Goal: Transaction & Acquisition: Purchase product/service

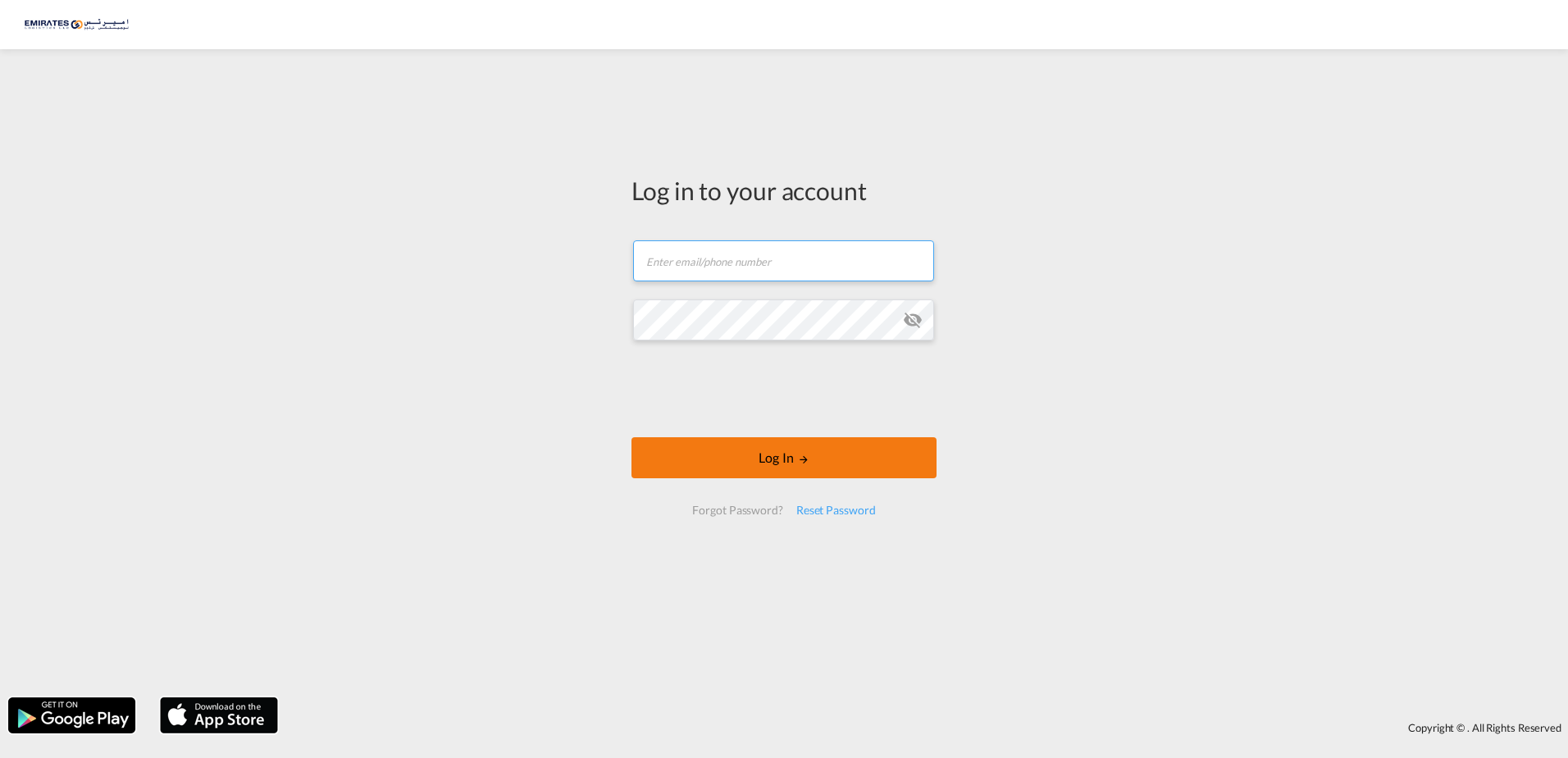
type input "[PERSON_NAME][EMAIL_ADDRESS][DOMAIN_NAME]"
click at [775, 462] on button "Log In" at bounding box center [784, 458] width 305 height 41
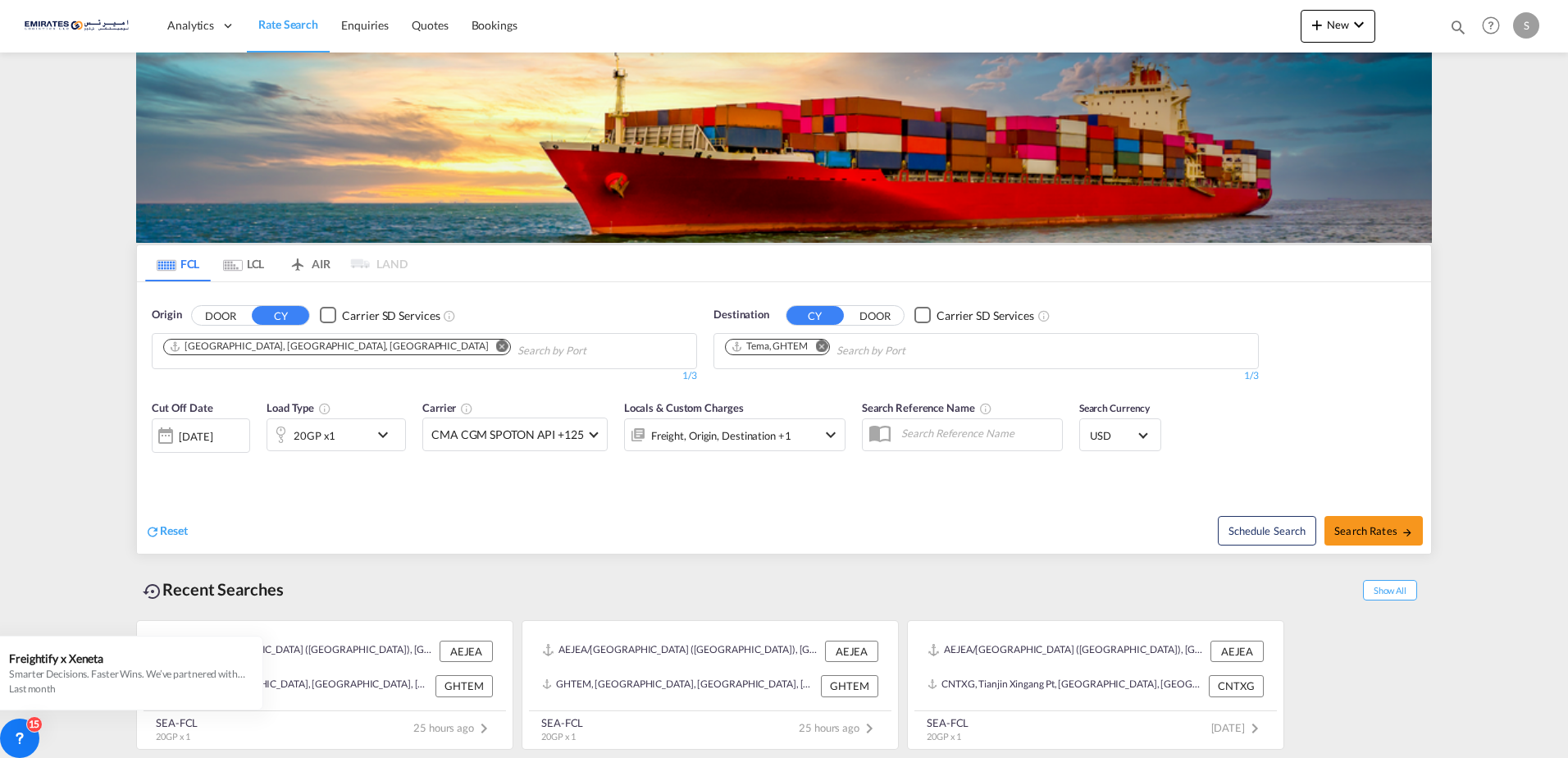
click at [384, 436] on md-icon "icon-chevron-down" at bounding box center [387, 435] width 28 height 20
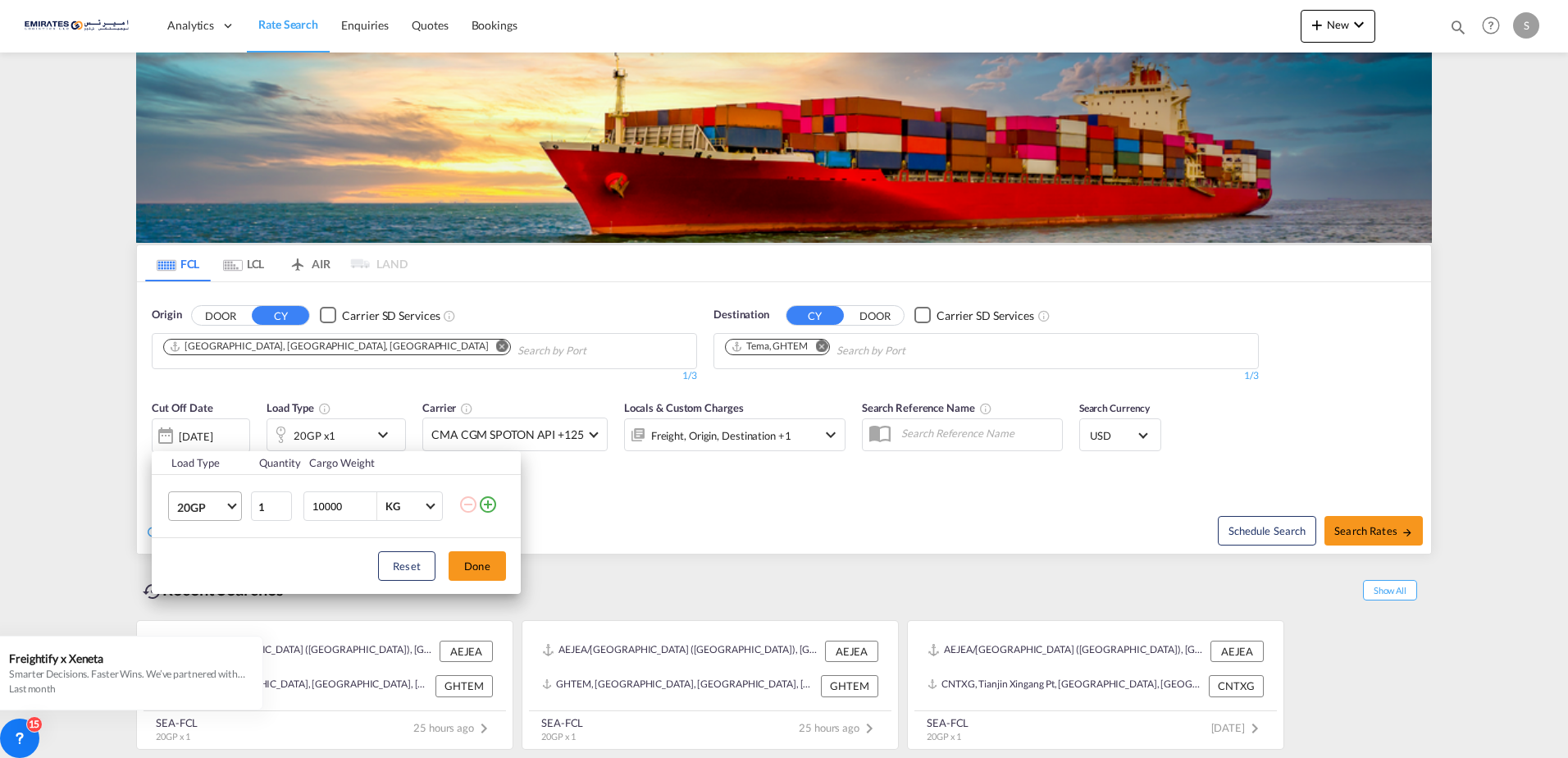
click at [231, 512] on md-select-value "20GP" at bounding box center [208, 506] width 66 height 28
click at [199, 587] on div "40HC" at bounding box center [192, 586] width 30 height 16
click at [348, 505] on input "10000" at bounding box center [344, 506] width 66 height 28
drag, startPoint x: 344, startPoint y: 505, endPoint x: 281, endPoint y: 503, distance: 63.0
click at [281, 503] on tr "40HC 1 10000 KG KG" at bounding box center [336, 506] width 369 height 63
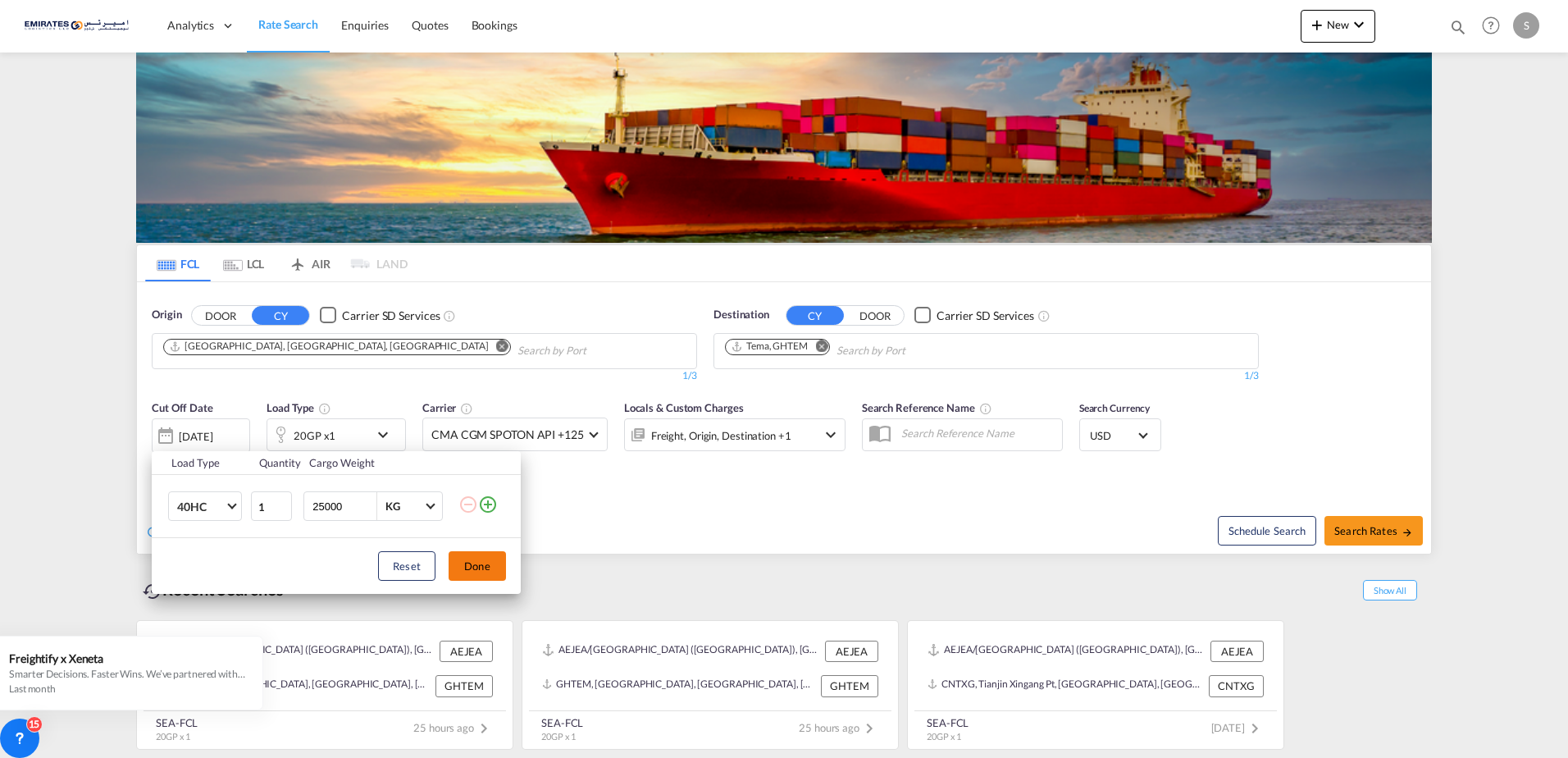
type input "25000"
click at [482, 562] on button "Done" at bounding box center [478, 566] width 57 height 30
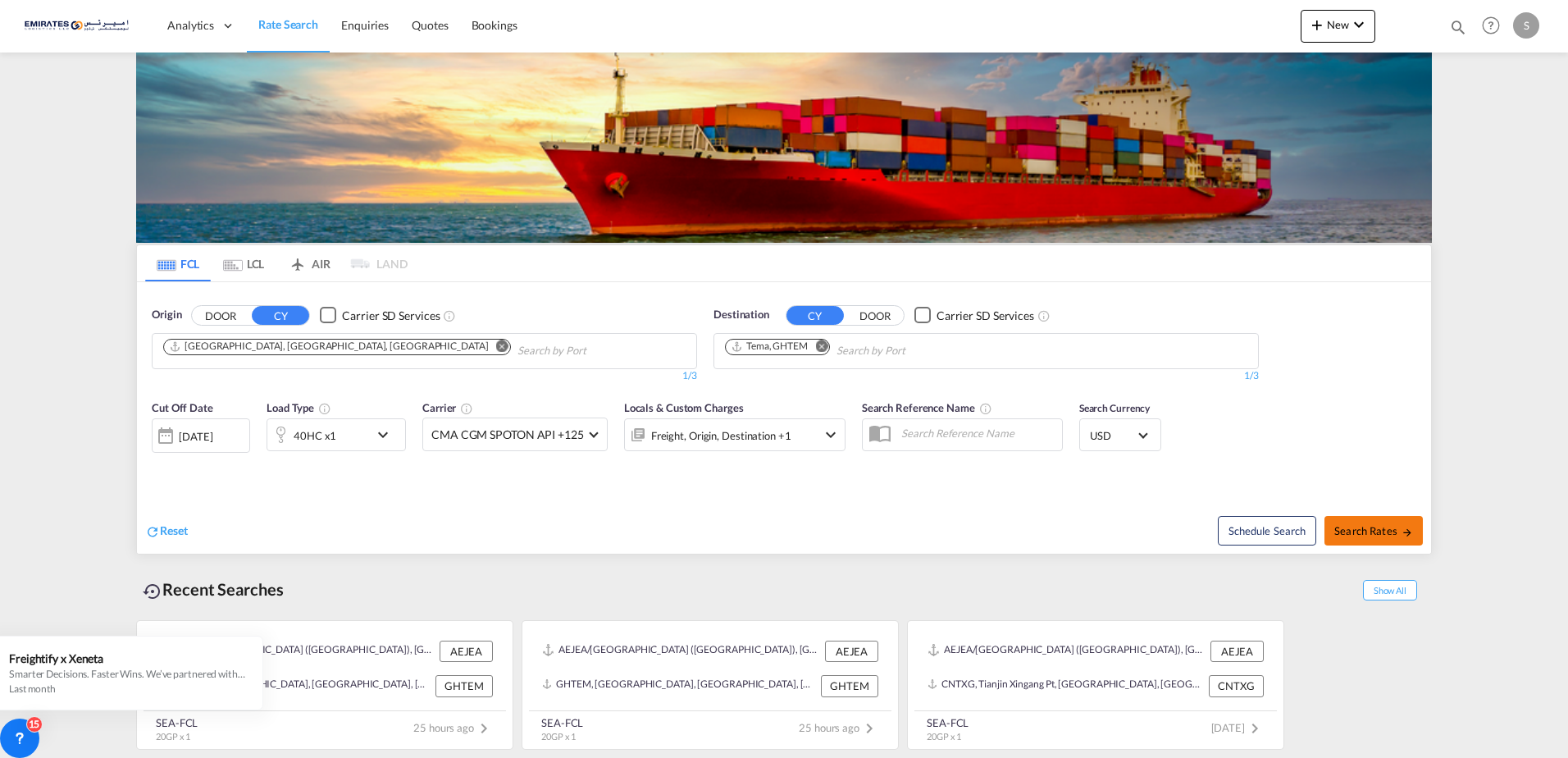
click at [1367, 530] on span "Search Rates" at bounding box center [1374, 531] width 79 height 13
type input "AEJEA to GHTEM / [DATE]"
